Goal: Navigation & Orientation: Find specific page/section

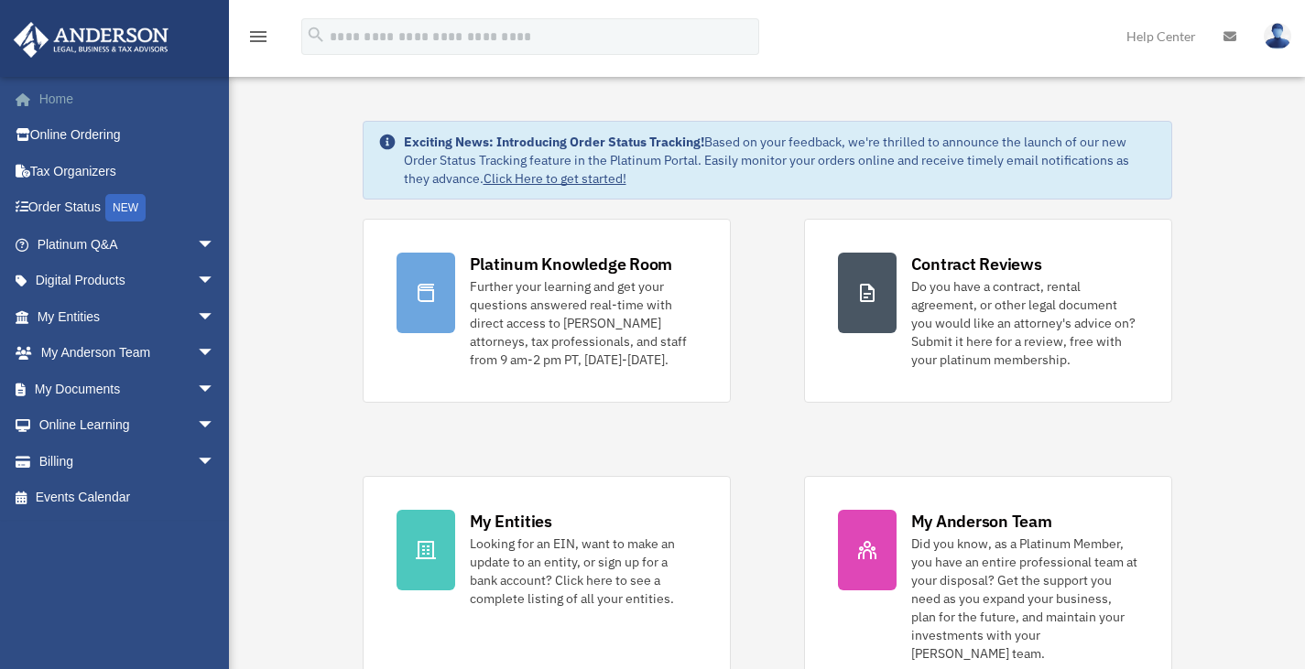
click at [54, 97] on link "Home" at bounding box center [128, 99] width 230 height 37
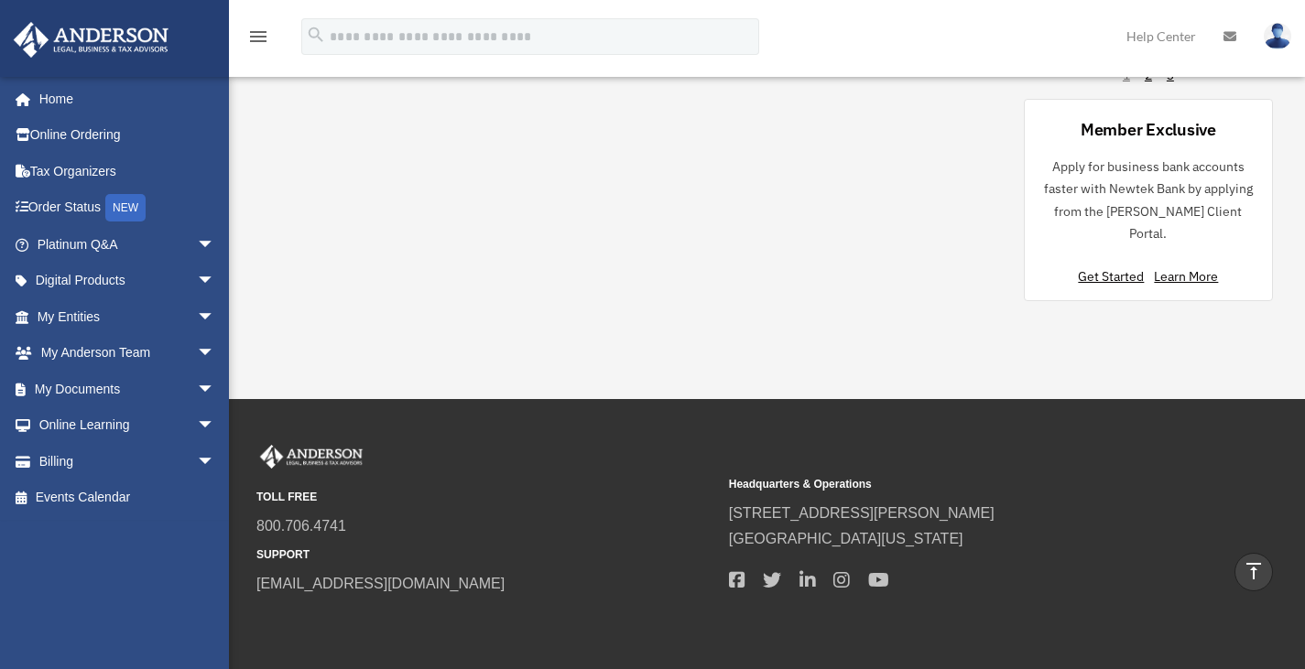
scroll to position [1576, 0]
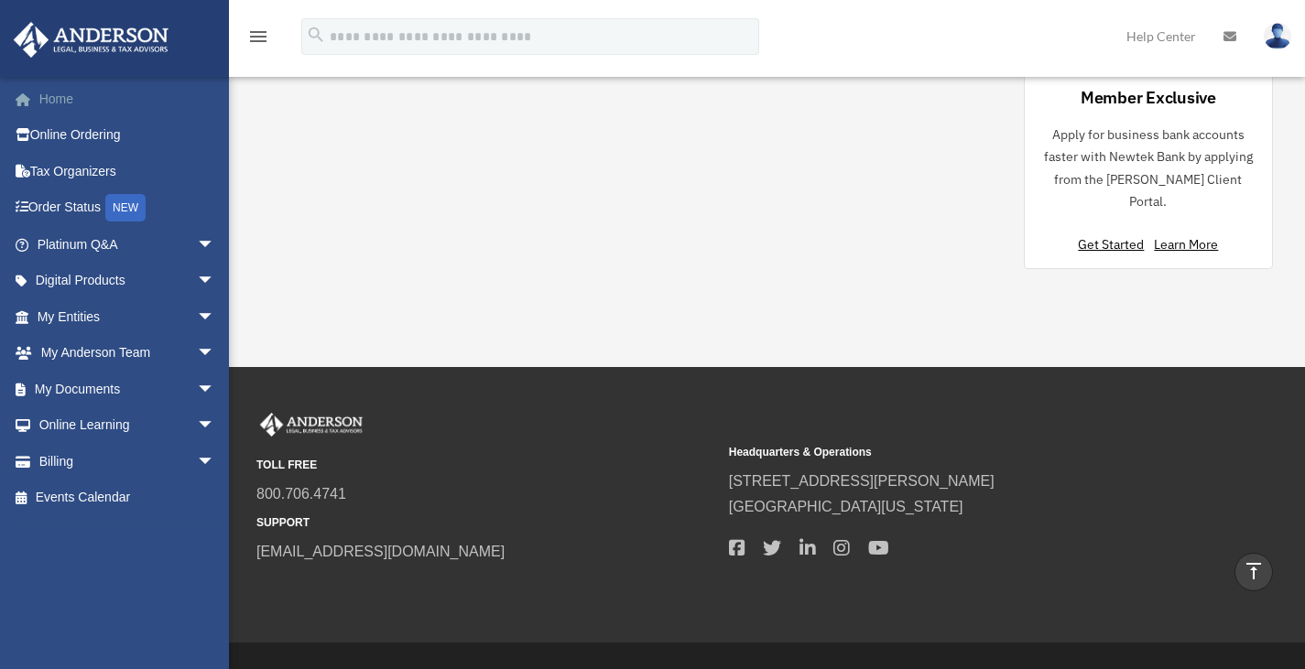
click at [45, 103] on link "Home" at bounding box center [128, 99] width 230 height 37
